Goal: Contribute content: Add original content to the website for others to see

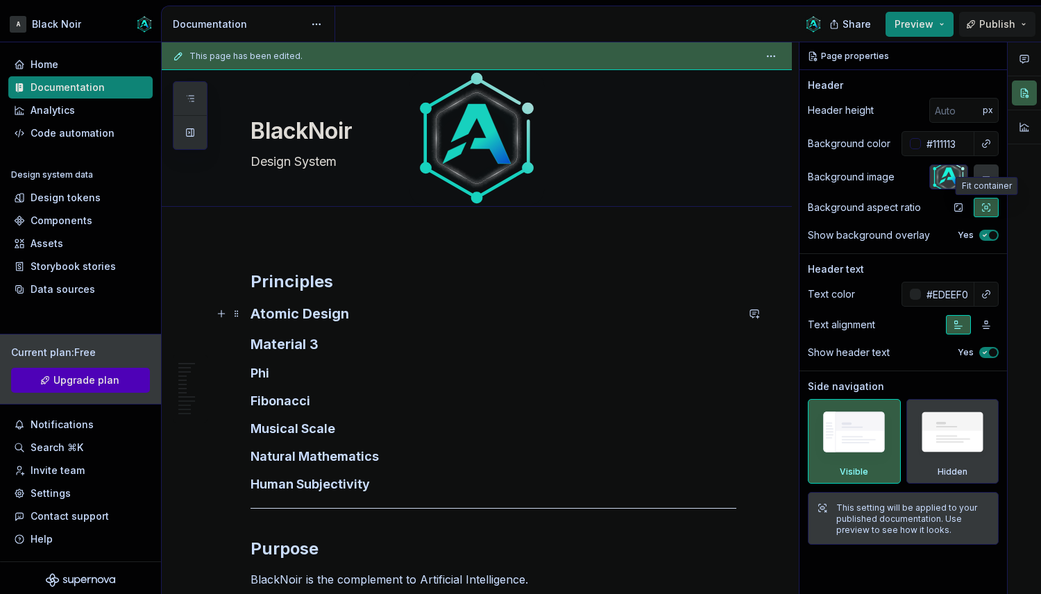
scroll to position [5, 0]
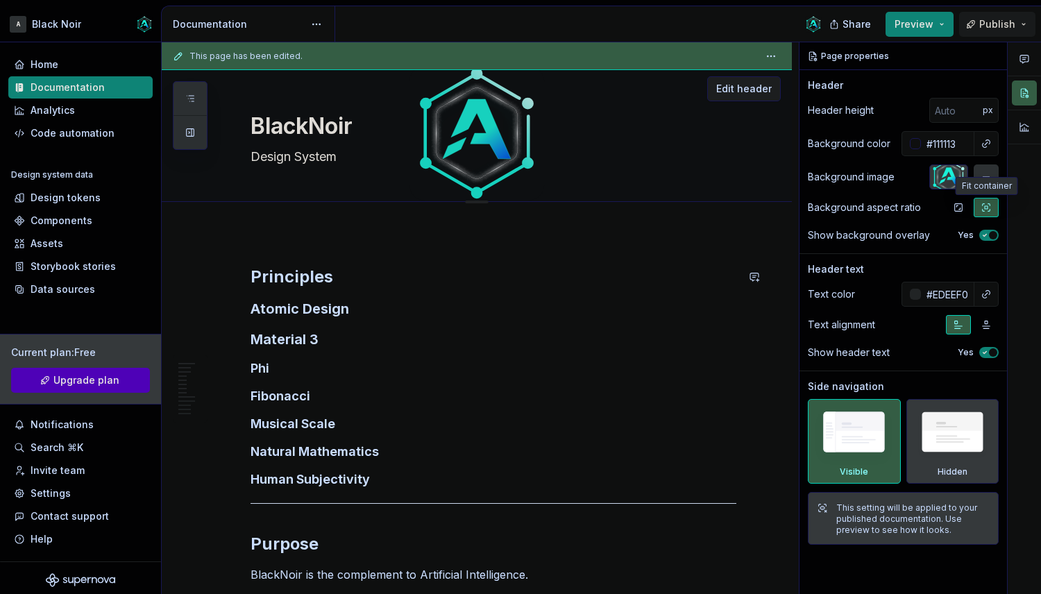
type textarea "*"
click at [255, 160] on textarea "Design System" at bounding box center [491, 157] width 486 height 22
type textarea "ADesign System"
type textarea "*"
type textarea "AtDesign System"
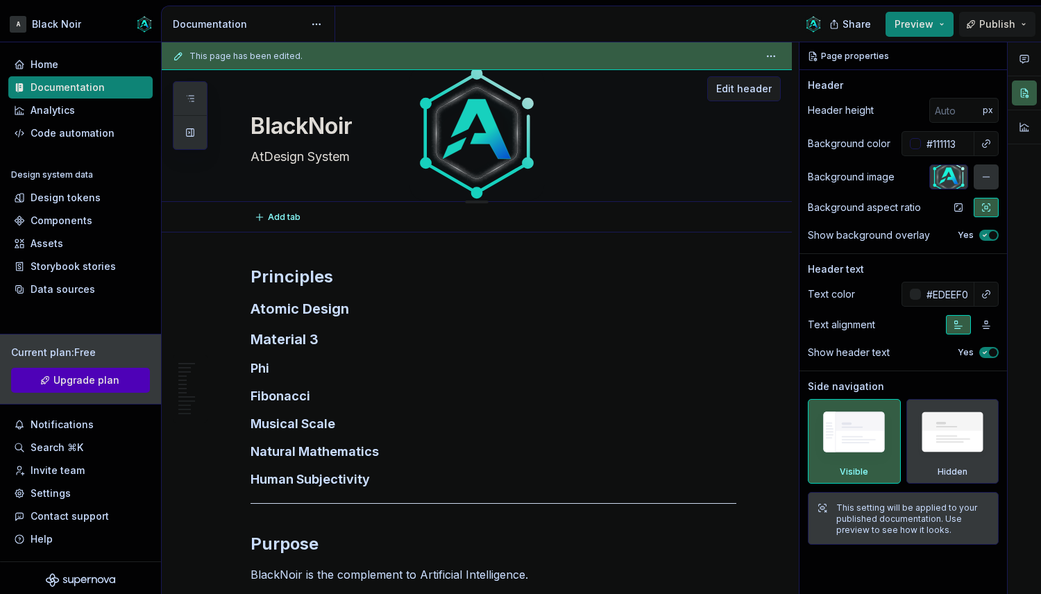
type textarea "*"
type textarea "AtoDesign System"
type textarea "*"
type textarea "AtomDesign System"
type textarea "*"
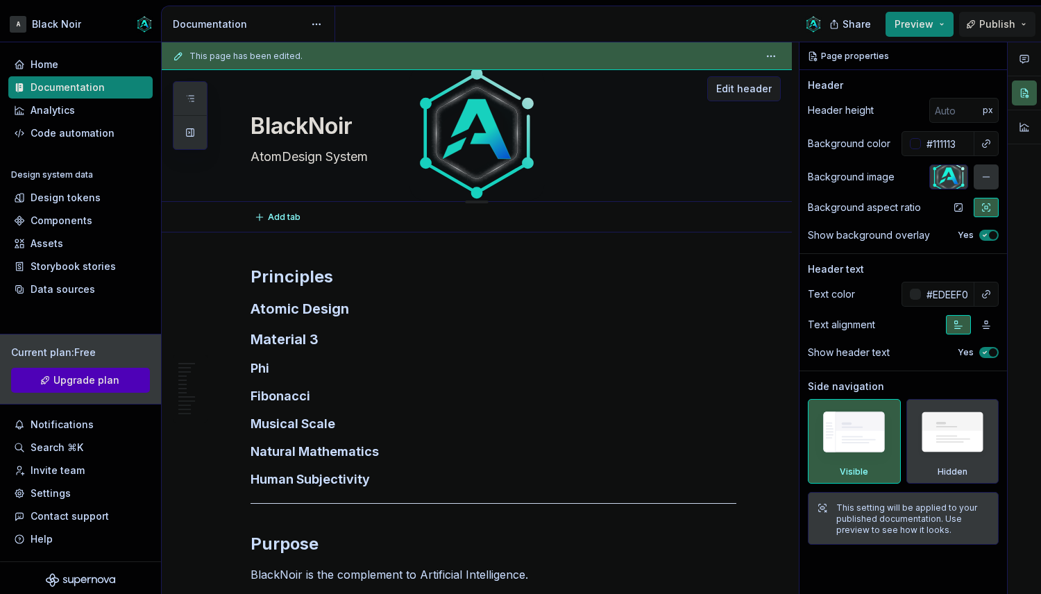
type textarea "AtomiDesign System"
type textarea "*"
type textarea "AtomicDesign System"
type textarea "*"
type textarea "Atomic Design System"
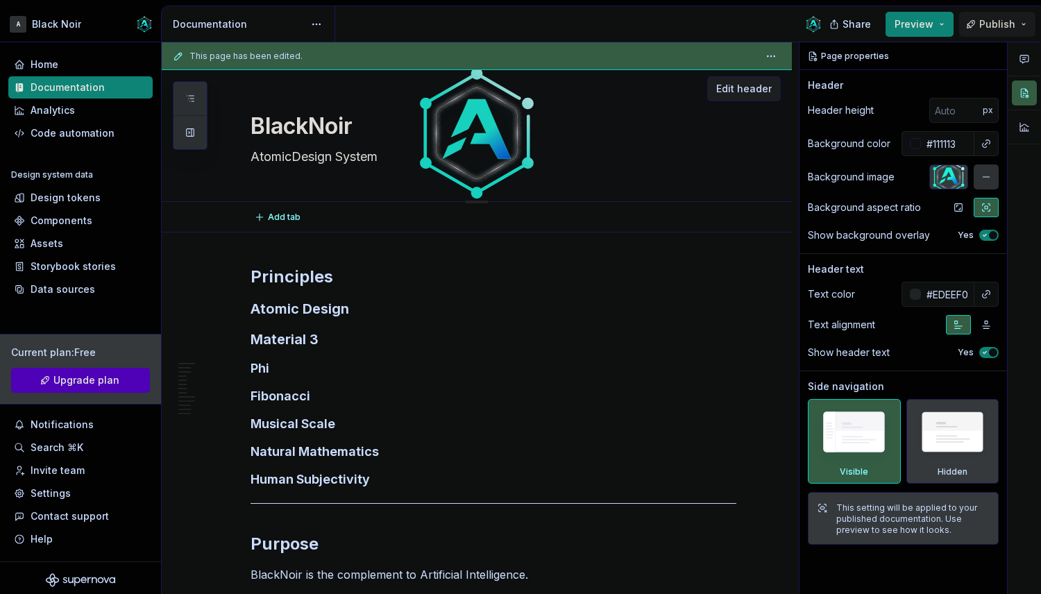
type textarea "*"
type textarea "Atomic. Design System"
type textarea "*"
type textarea "[DOMAIN_NAME] System"
type textarea "*"
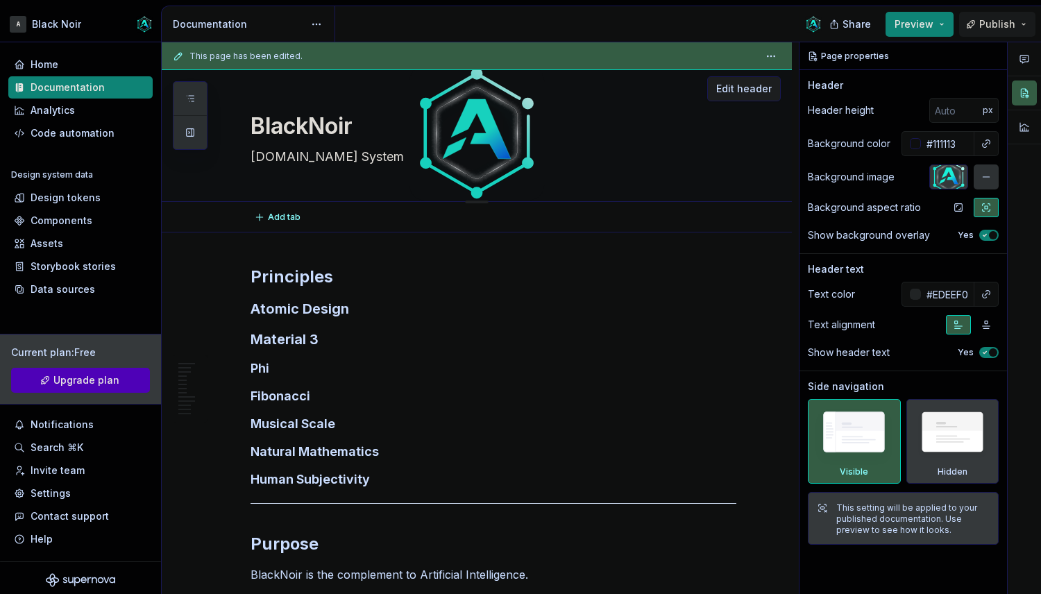
type textarea "AtomicDesign System"
type textarea "*"
type textarea "Atomic Design System"
type textarea "*"
type textarea "Atomic Design System"
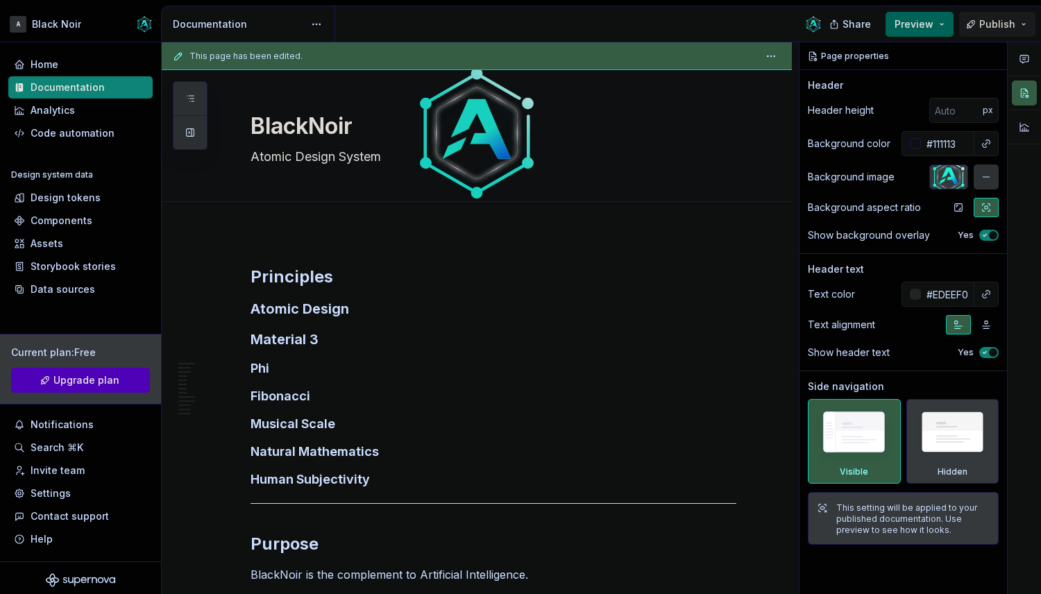
click at [941, 24] on button "Preview" at bounding box center [919, 24] width 68 height 25
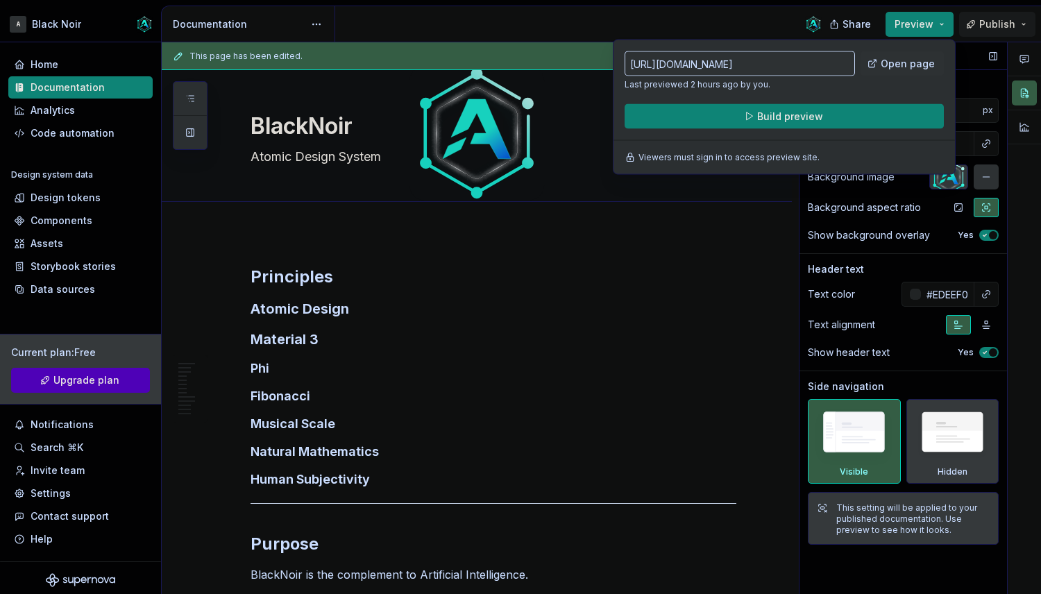
click at [859, 584] on div "Page properties Header Header height px Background color #111113 Background ima…" at bounding box center [902, 318] width 207 height 552
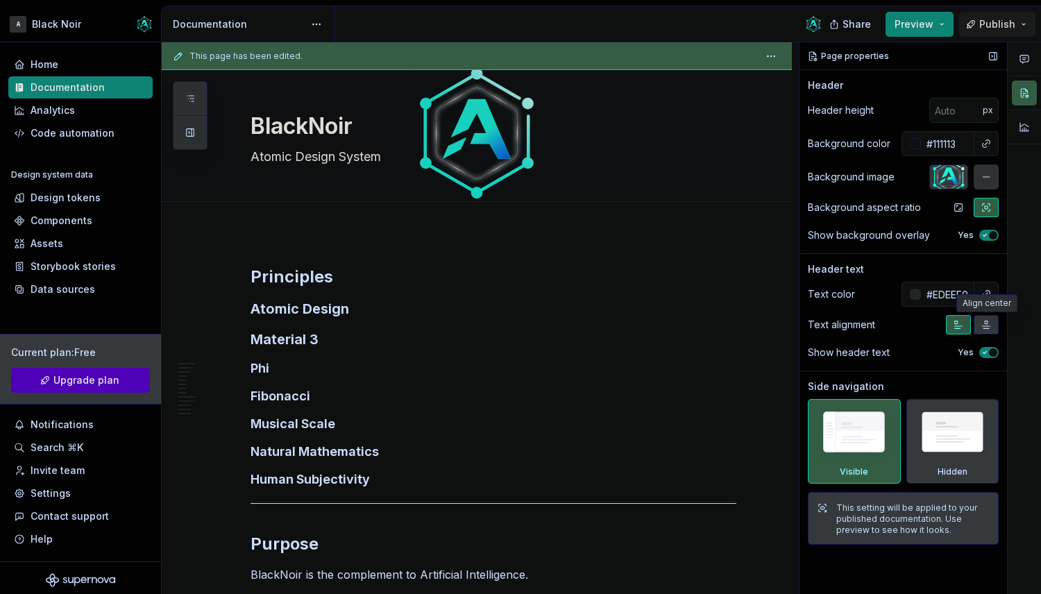
click at [987, 325] on icon "button" at bounding box center [987, 325] width 8 height 8
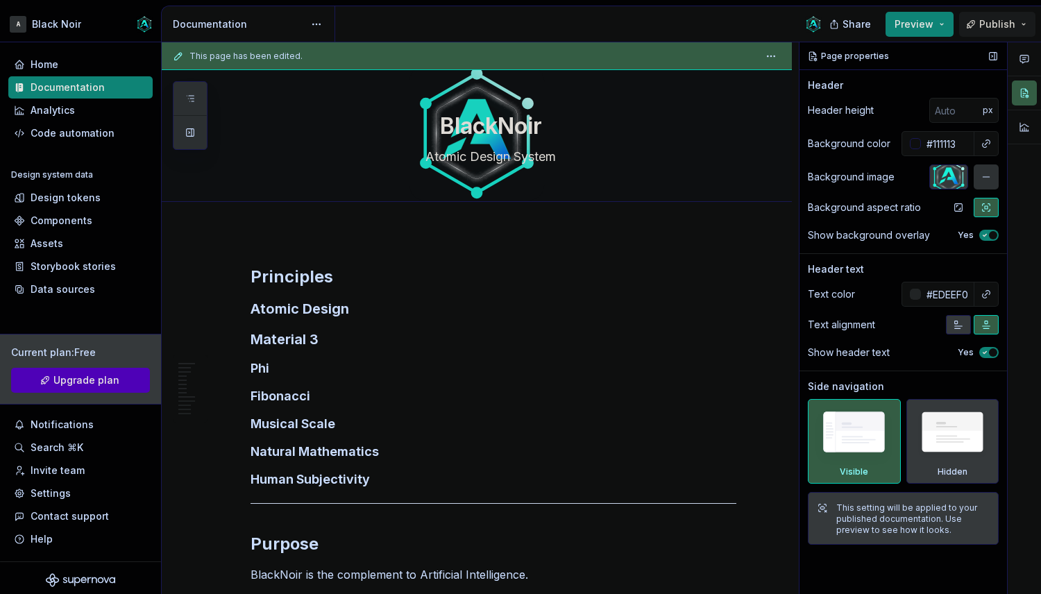
click at [960, 327] on icon "button" at bounding box center [958, 324] width 11 height 11
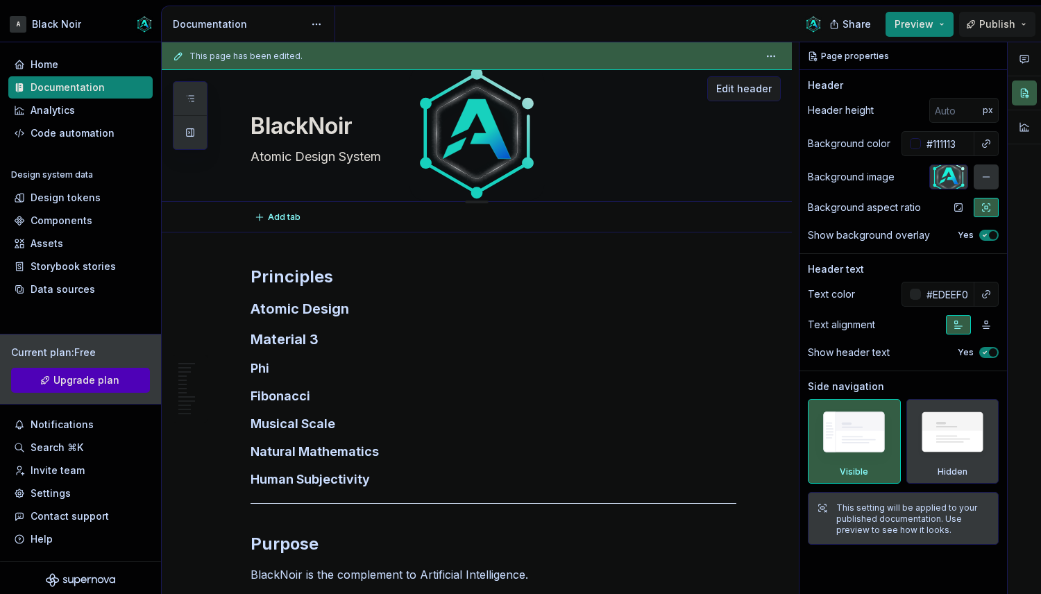
click at [350, 155] on textarea "Atomic Design System" at bounding box center [491, 157] width 486 height 22
click at [339, 129] on textarea "BlackNoir" at bounding box center [491, 126] width 486 height 33
click at [373, 161] on textarea "Atomic Design System" at bounding box center [491, 157] width 486 height 22
click at [774, 55] on html "A Black Noir Home Documentation Analytics Code automation Design system data De…" at bounding box center [520, 297] width 1041 height 594
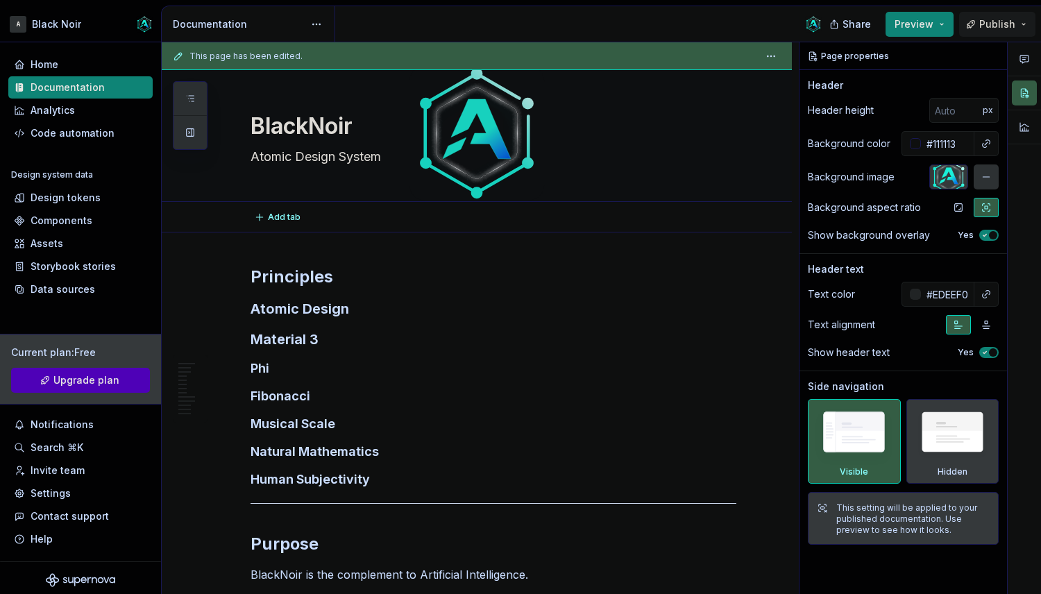
click at [330, 152] on html "A Black Noir Home Documentation Analytics Code automation Design system data De…" at bounding box center [520, 297] width 1041 height 594
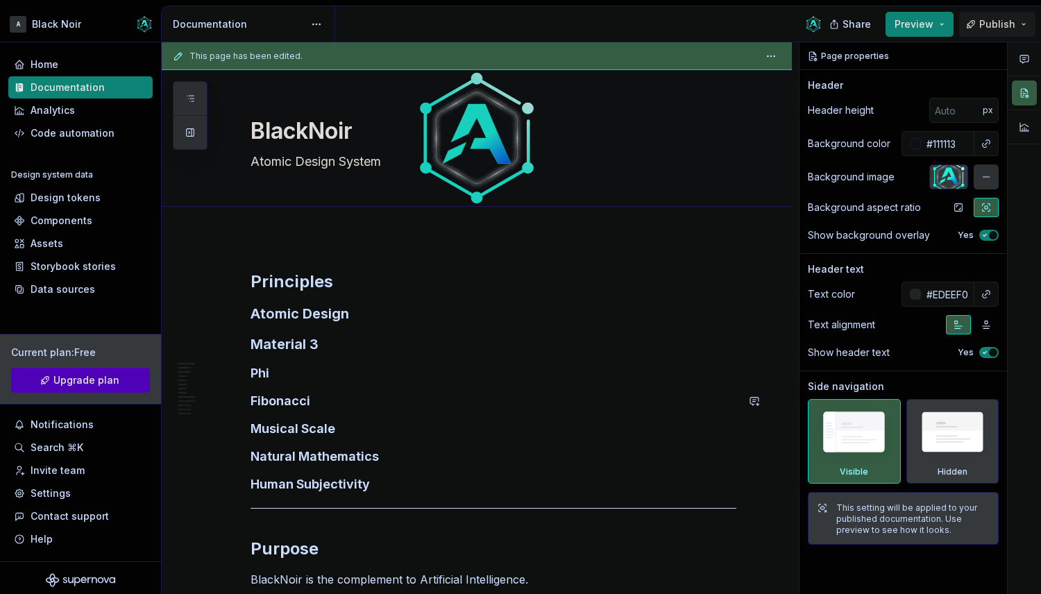
scroll to position [13, 0]
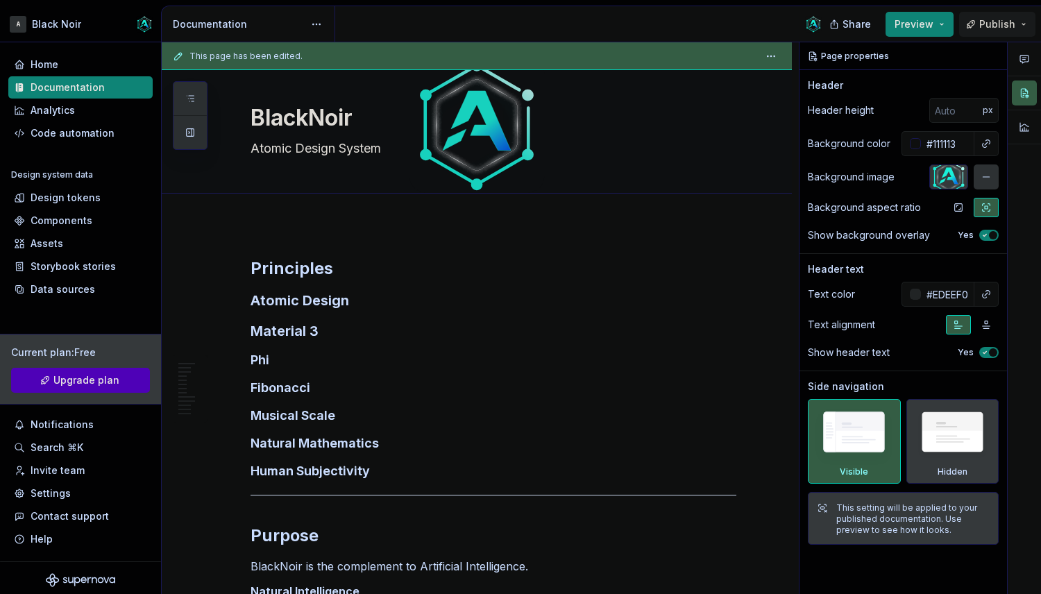
type textarea "*"
